Goal: Task Accomplishment & Management: Use online tool/utility

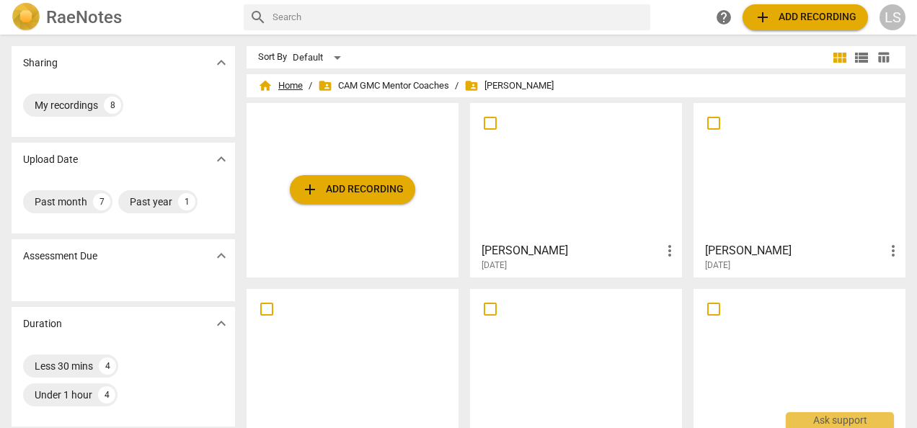
click at [290, 85] on span "home Home" at bounding box center [280, 86] width 45 height 14
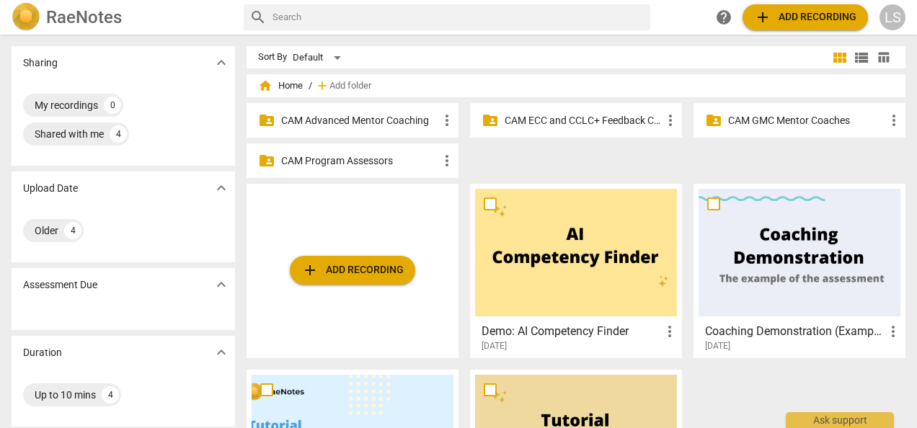
click at [348, 115] on p "CAM Advanced Mentor Coaching" at bounding box center [359, 120] width 157 height 15
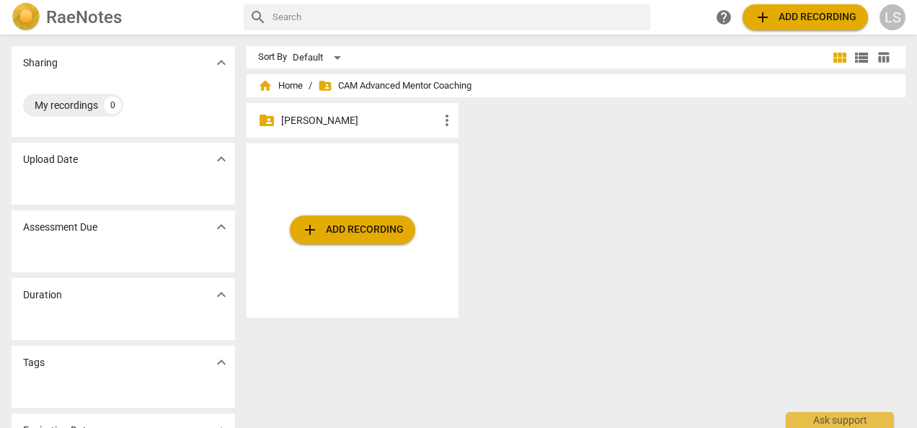
click at [334, 120] on p "Laura Stephens-Reed" at bounding box center [359, 120] width 157 height 15
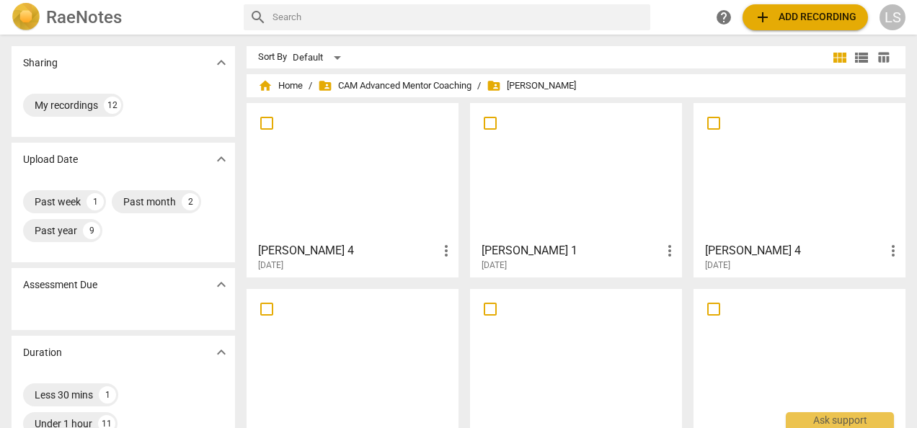
click at [785, 13] on span "add Add recording" at bounding box center [805, 17] width 102 height 17
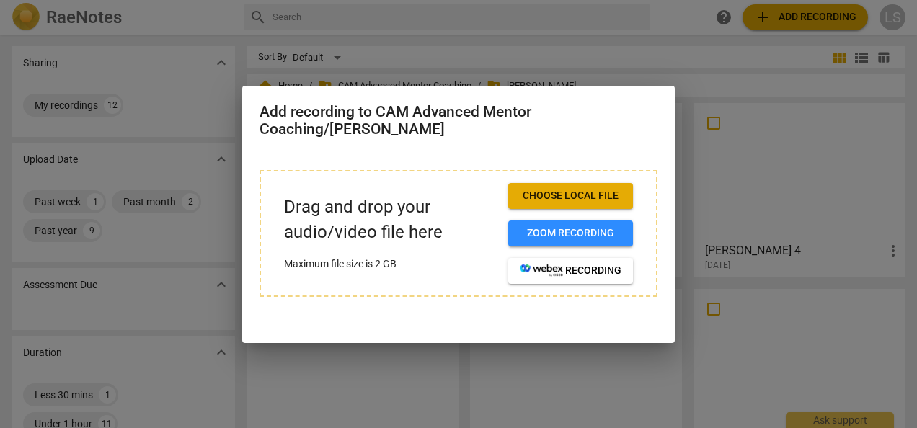
click at [583, 195] on span "Choose local file" at bounding box center [571, 196] width 102 height 14
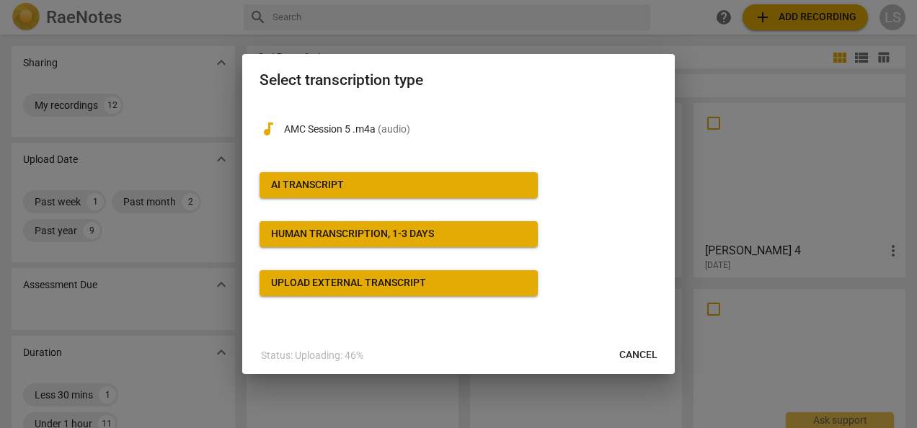
click at [398, 182] on span "AI Transcript" at bounding box center [398, 185] width 255 height 14
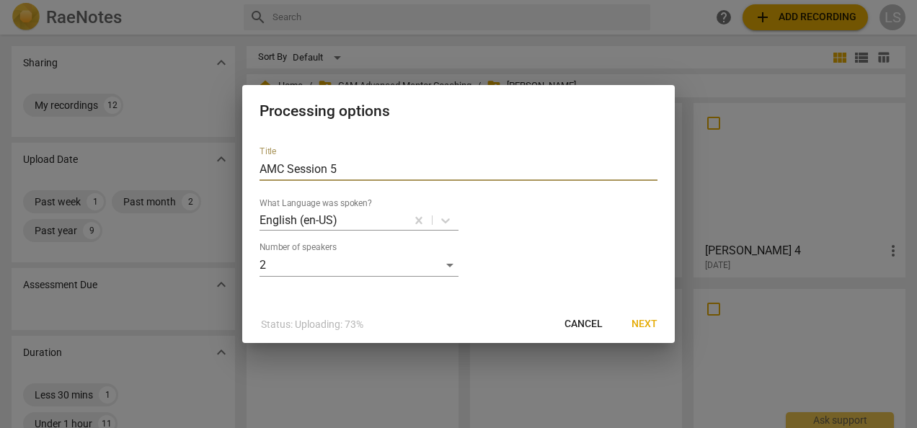
click at [392, 170] on input "AMC Session 5" at bounding box center [458, 169] width 398 height 23
drag, startPoint x: 311, startPoint y: 169, endPoint x: 295, endPoint y: 169, distance: 15.9
click at [295, 169] on input "AMC Session 5" at bounding box center [458, 169] width 398 height 23
click at [369, 173] on input "AMC Session 5" at bounding box center [458, 169] width 398 height 23
drag, startPoint x: 291, startPoint y: 169, endPoint x: 204, endPoint y: 169, distance: 87.2
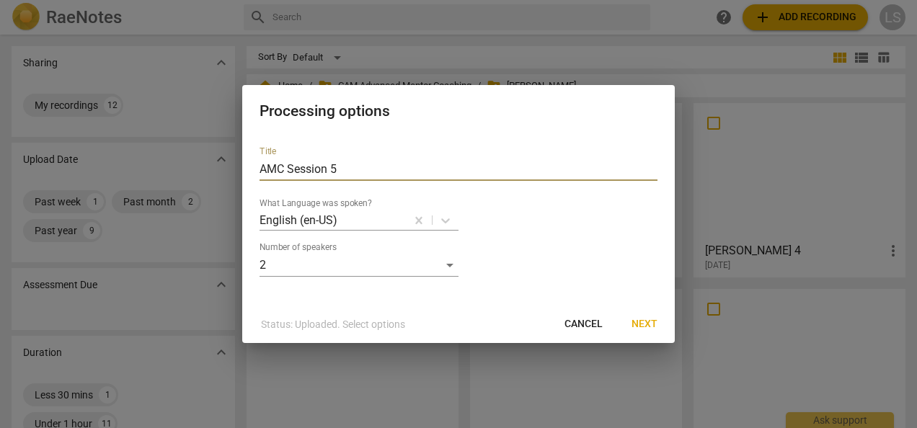
click at [204, 169] on div "Processing options Title AMC Session 5 What Language was spoken? English (en-US…" at bounding box center [458, 214] width 917 height 428
click at [324, 169] on input "AMC Session 5" at bounding box center [458, 169] width 398 height 23
drag, startPoint x: 329, startPoint y: 166, endPoint x: 208, endPoint y: 156, distance: 122.2
click at [213, 163] on div "Processing options Title AMC Session 5 What Language was spoken? English (en-US…" at bounding box center [458, 214] width 917 height 428
type input "[PERSON_NAME] 5"
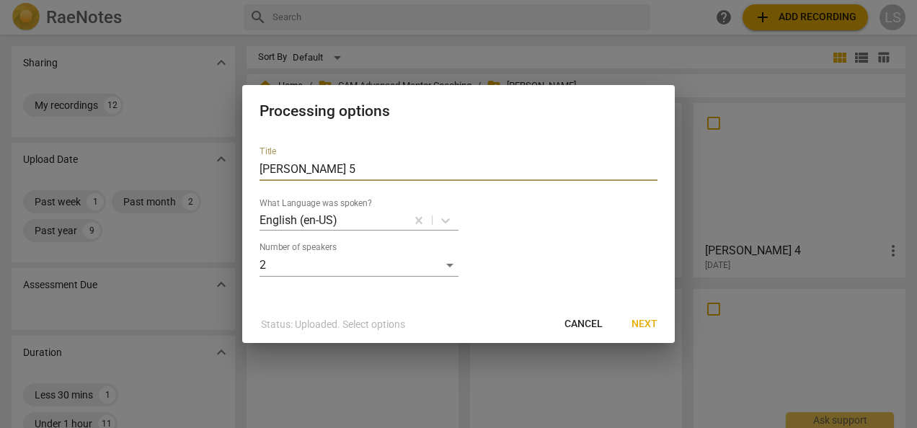
click at [643, 323] on span "Next" at bounding box center [644, 324] width 26 height 14
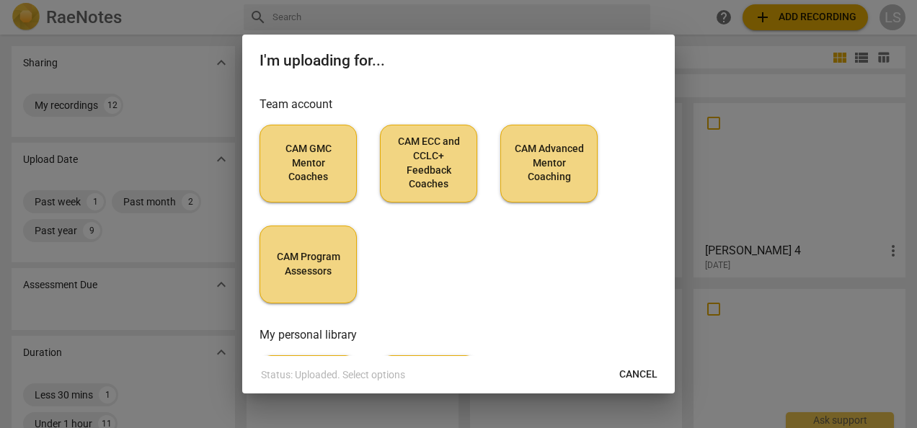
click at [587, 161] on button "CAM Advanced Mentor Coaching" at bounding box center [548, 164] width 97 height 78
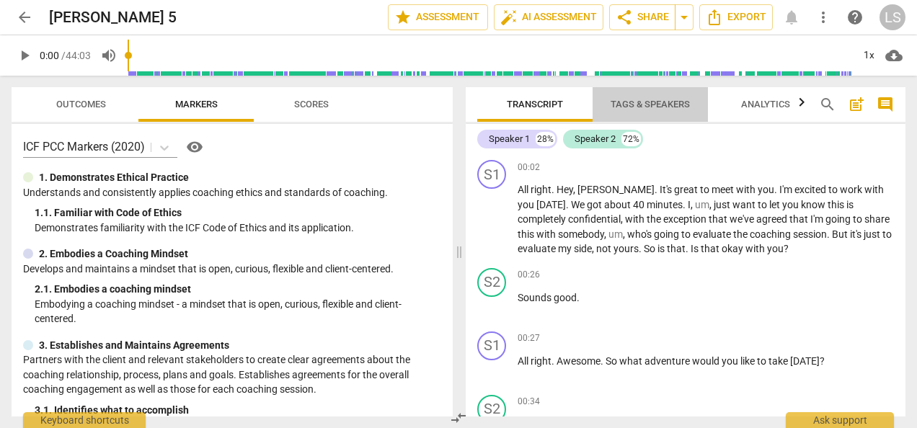
click at [633, 104] on span "Tags & Speakers" at bounding box center [649, 104] width 79 height 11
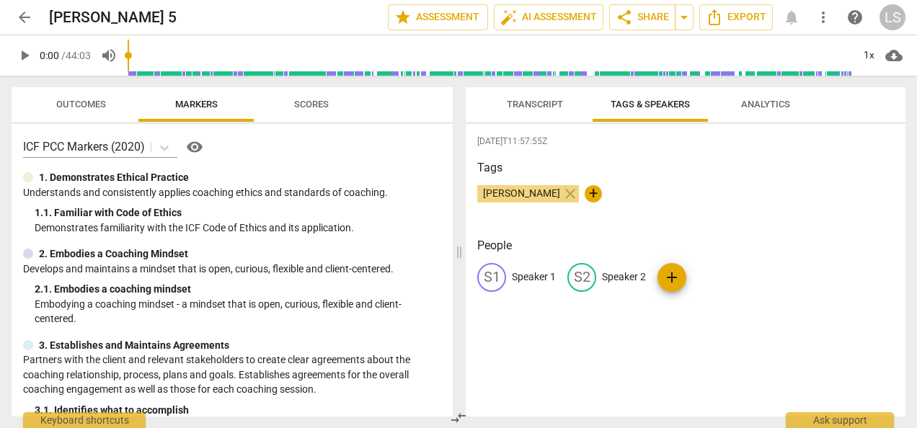
click at [530, 280] on p "Speaker 1" at bounding box center [534, 277] width 44 height 15
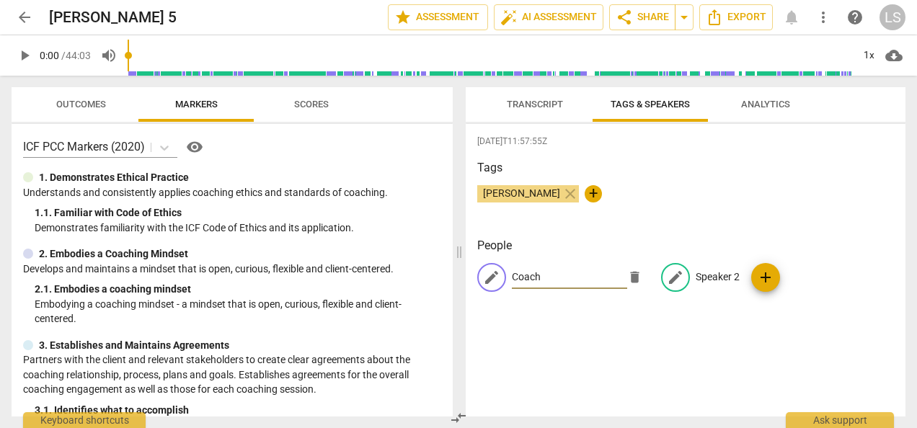
type input "Coach"
click at [698, 274] on p "Speaker 2" at bounding box center [717, 277] width 44 height 15
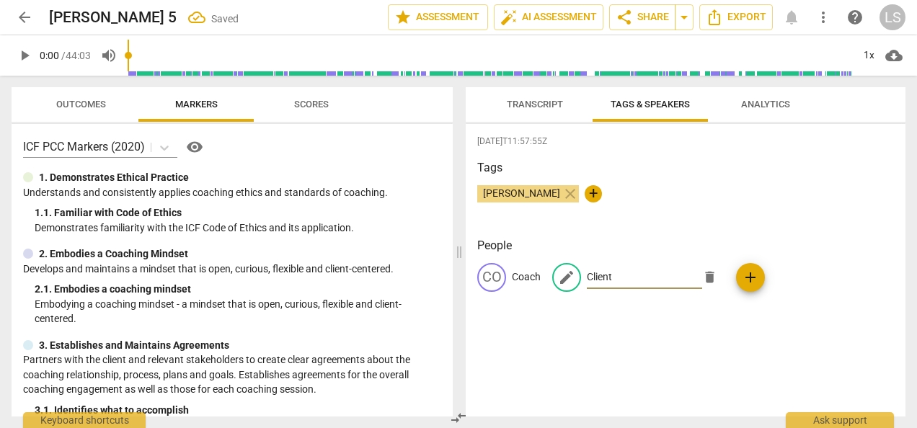
type input "Client"
click at [539, 104] on span "Transcript" at bounding box center [535, 104] width 56 height 11
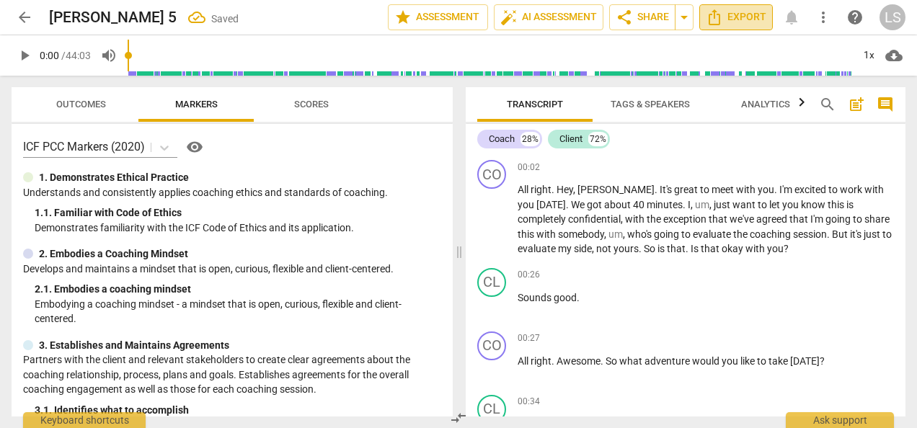
click at [738, 14] on span "Export" at bounding box center [735, 17] width 61 height 17
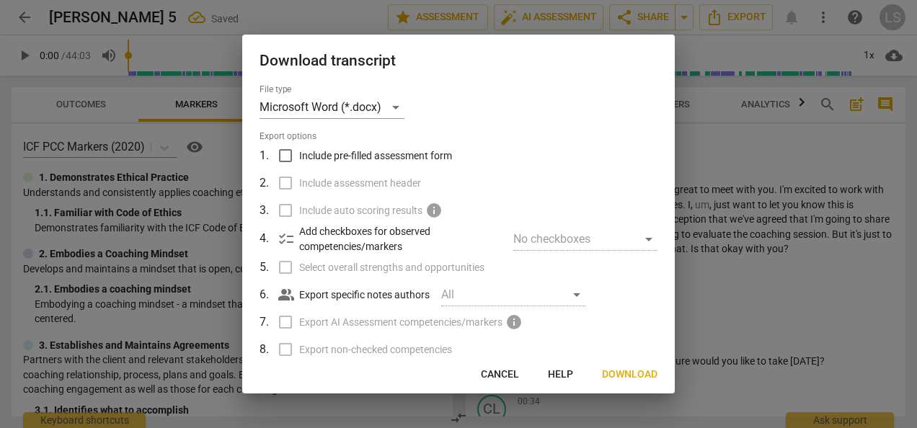
click at [619, 373] on span "Download" at bounding box center [629, 375] width 55 height 14
